Goal: Information Seeking & Learning: Learn about a topic

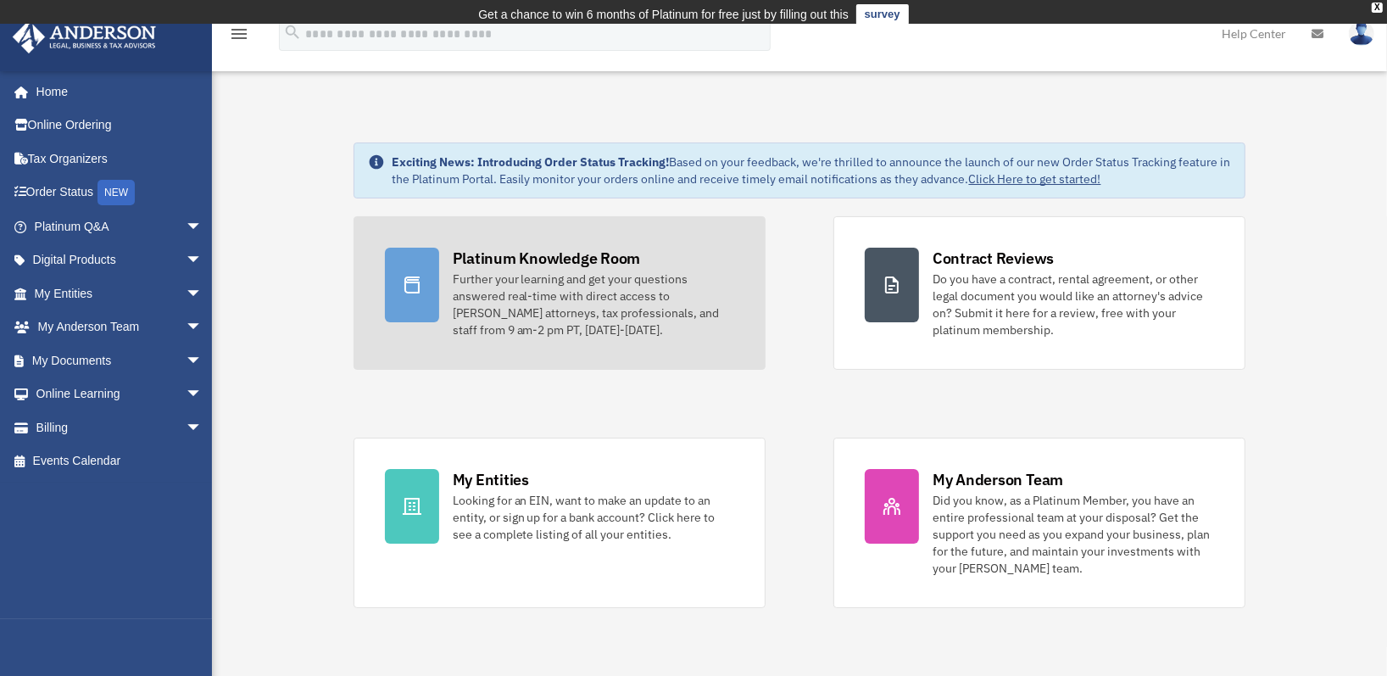
click at [540, 237] on link "Platinum Knowledge Room Further your learning and get your questions answered r…" at bounding box center [560, 293] width 412 height 154
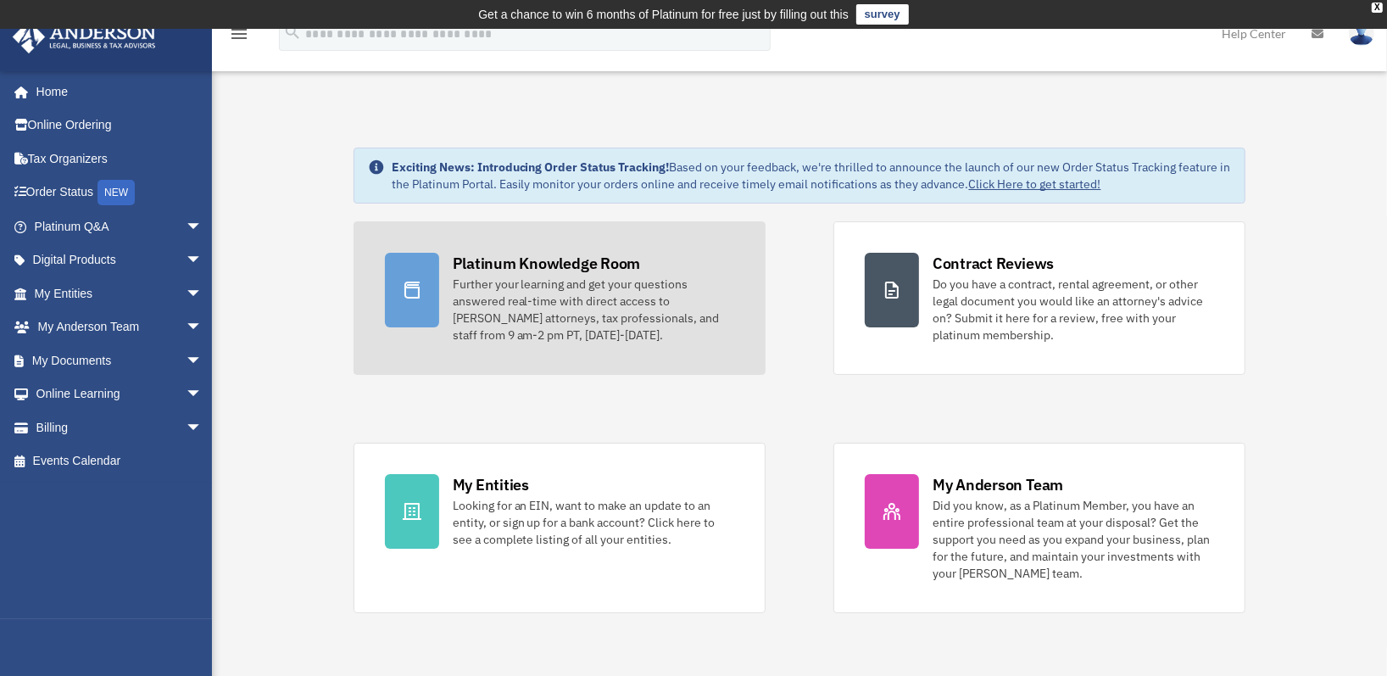
click at [426, 299] on div at bounding box center [412, 290] width 54 height 75
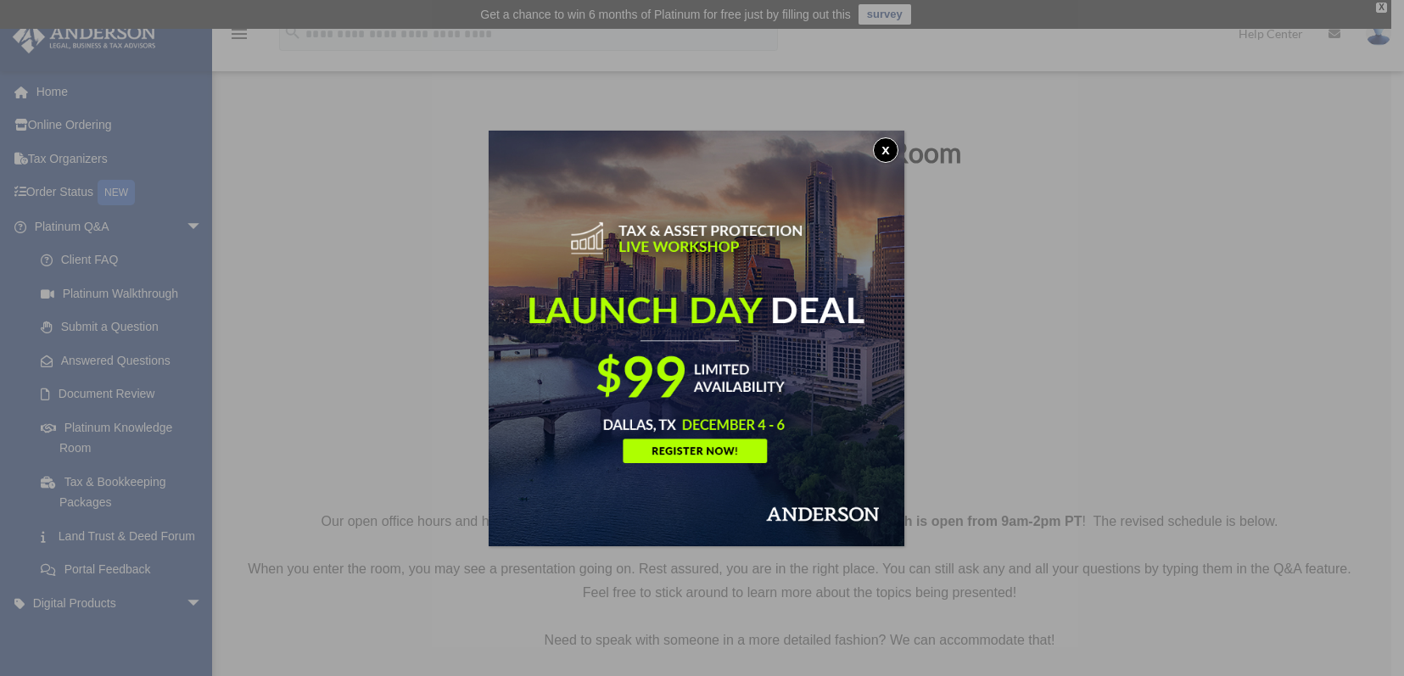
click at [889, 144] on button "x" at bounding box center [885, 149] width 25 height 25
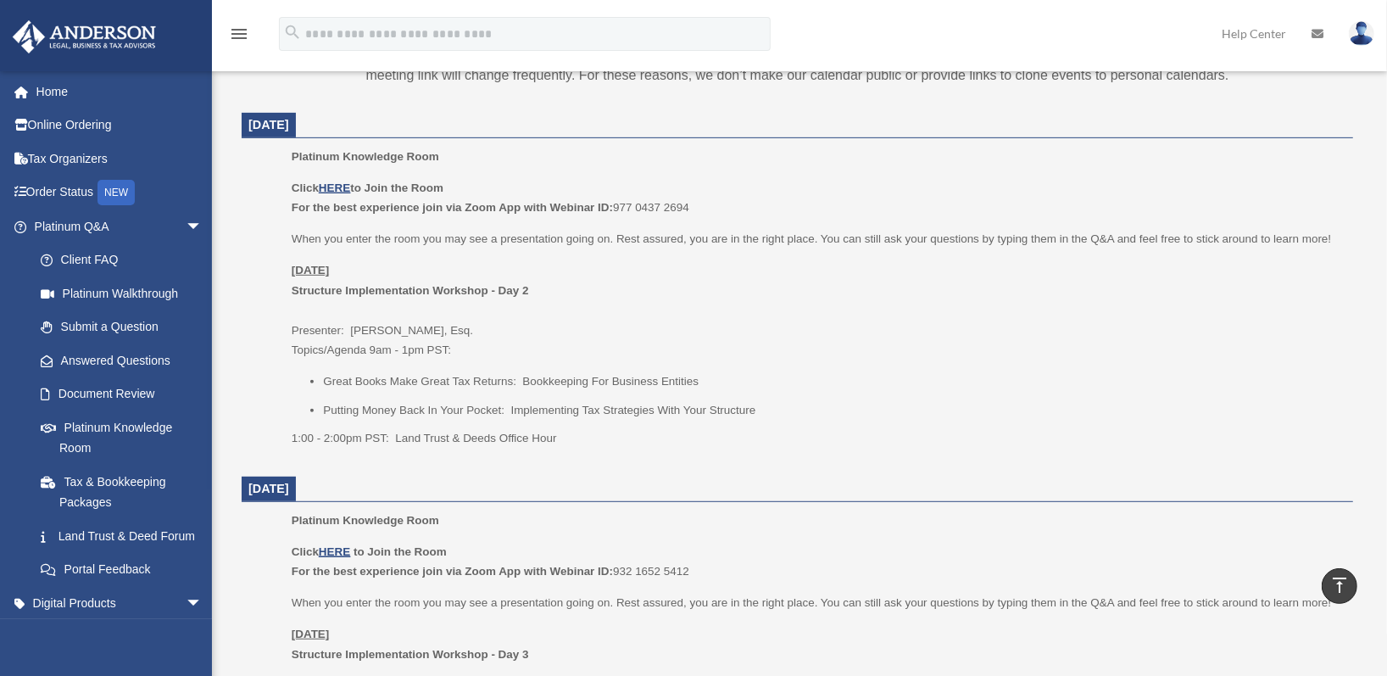
scroll to position [668, 0]
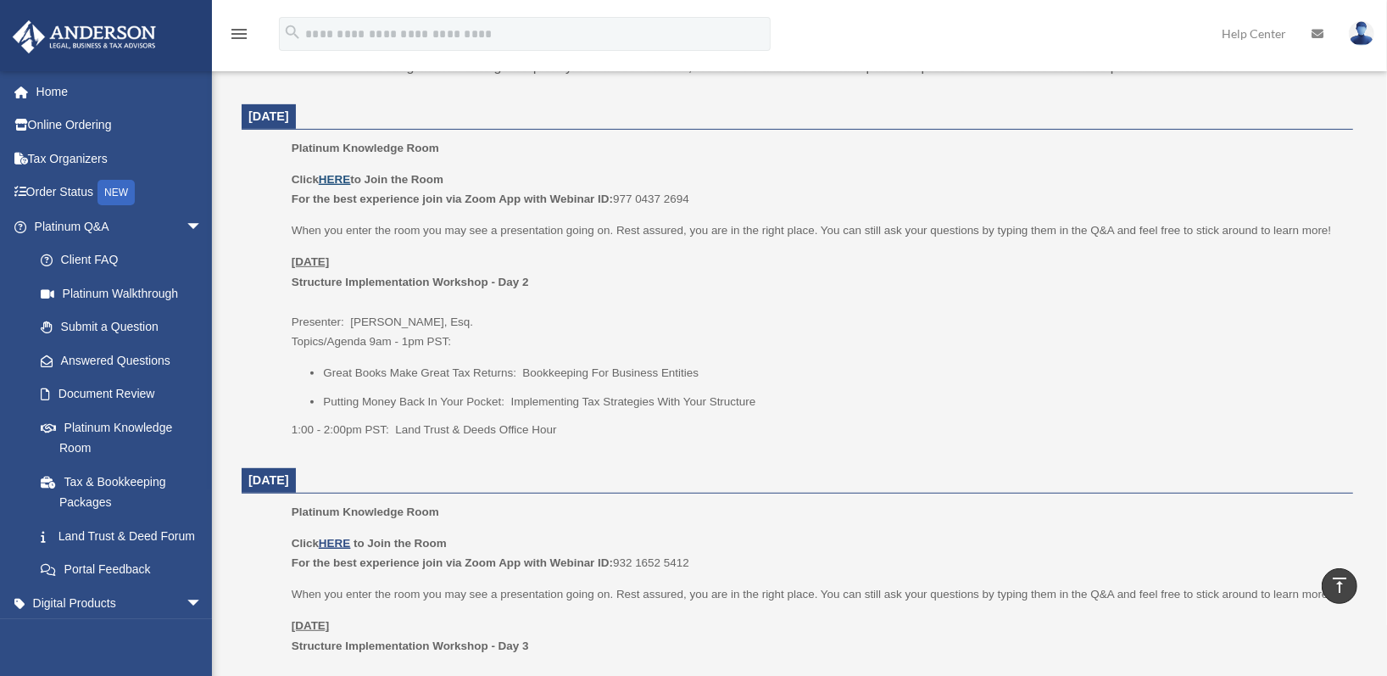
click at [335, 182] on u "HERE" at bounding box center [334, 179] width 31 height 13
